Goal: Information Seeking & Learning: Learn about a topic

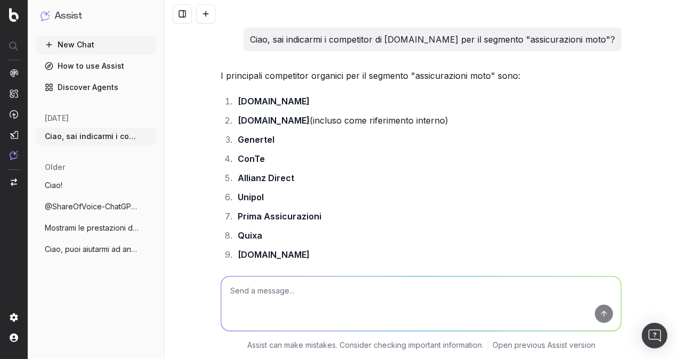
scroll to position [6158, 0]
